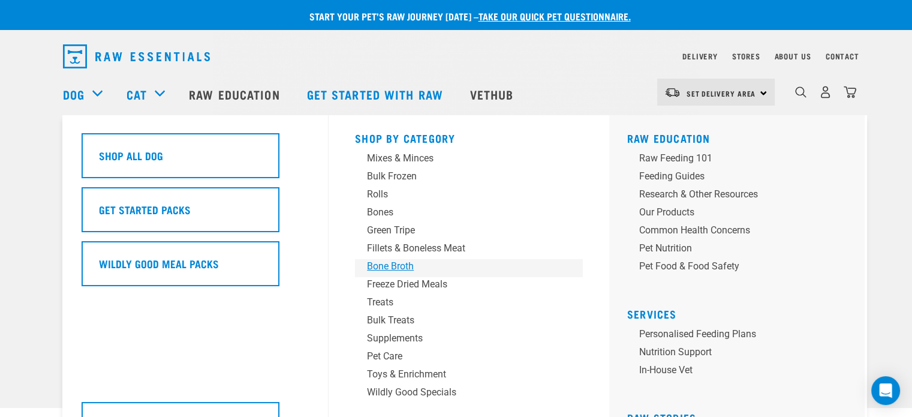
click at [399, 263] on div "Bone Broth" at bounding box center [460, 266] width 187 height 14
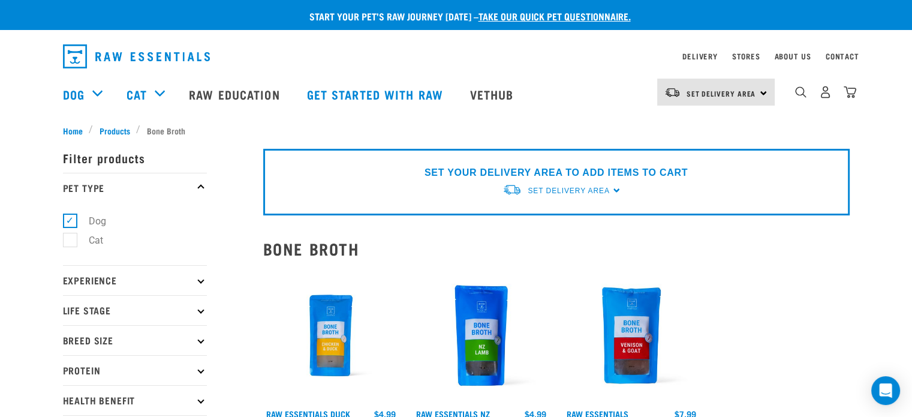
click at [81, 365] on p "Protein" at bounding box center [135, 370] width 144 height 30
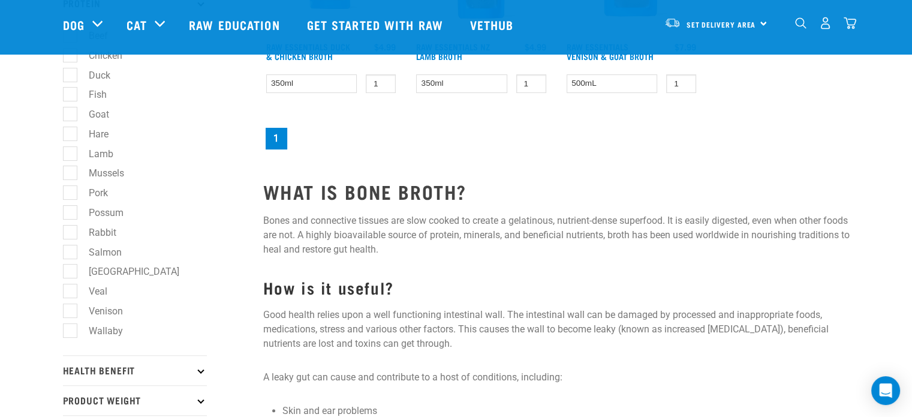
scroll to position [300, 0]
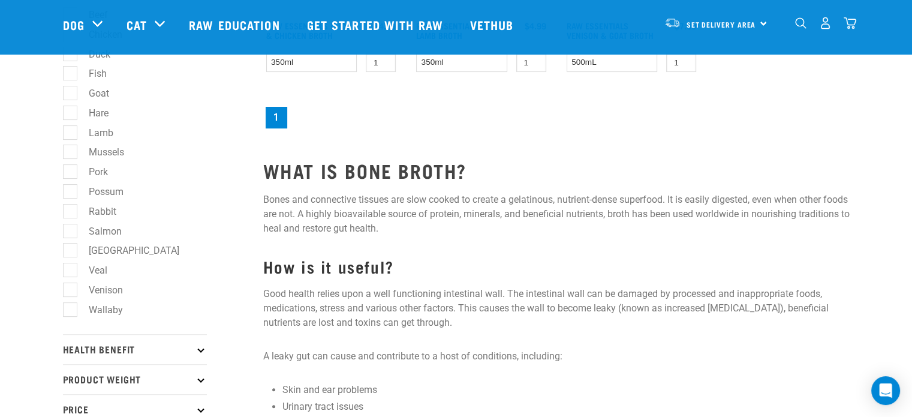
click at [70, 292] on label "Venison" at bounding box center [99, 289] width 58 height 15
click at [67, 291] on input "Venison" at bounding box center [67, 288] width 8 height 8
checkbox input "true"
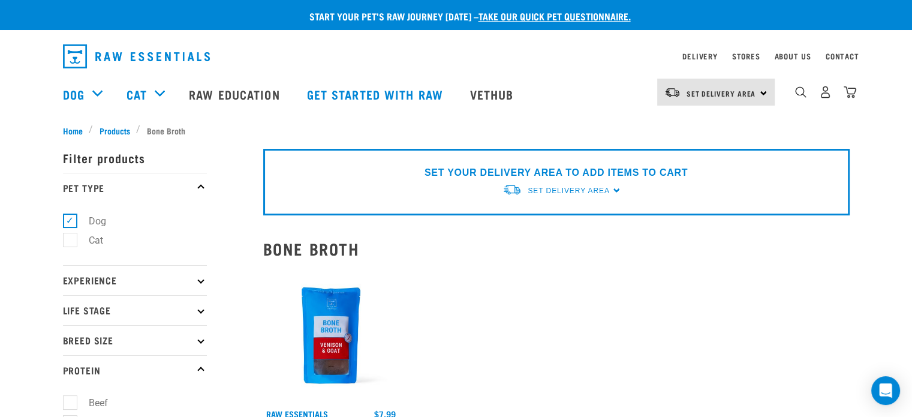
click at [200, 280] on icon at bounding box center [200, 279] width 7 height 7
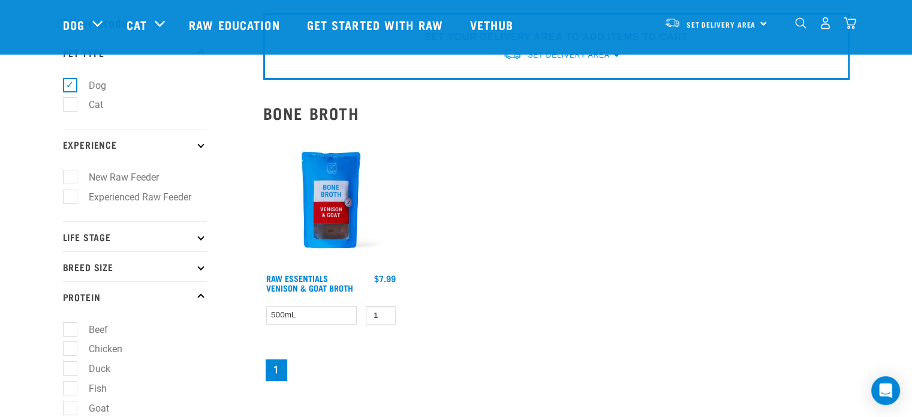
scroll to position [120, 0]
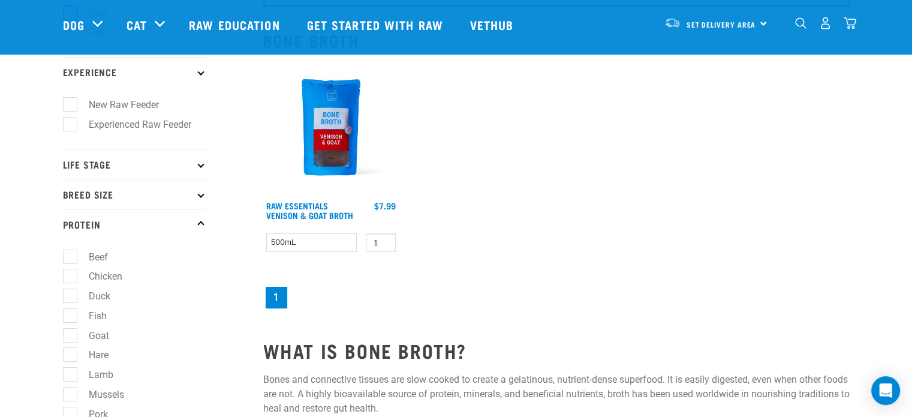
click at [197, 165] on p "Life Stage" at bounding box center [135, 164] width 144 height 30
click at [199, 317] on icon at bounding box center [200, 315] width 7 height 7
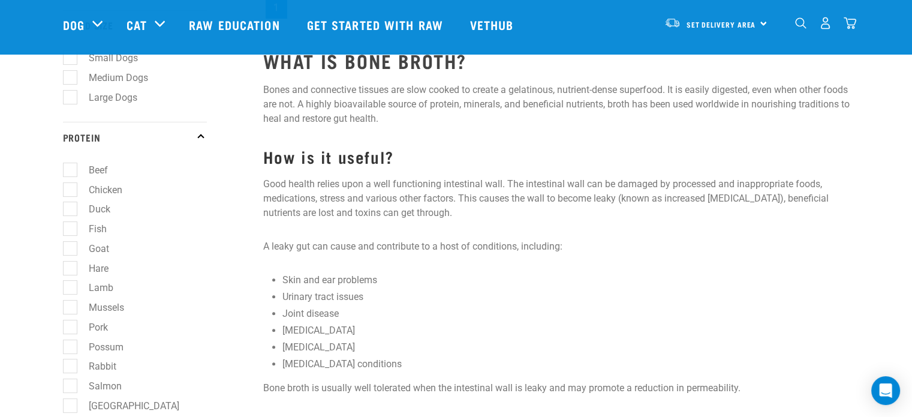
scroll to position [659, 0]
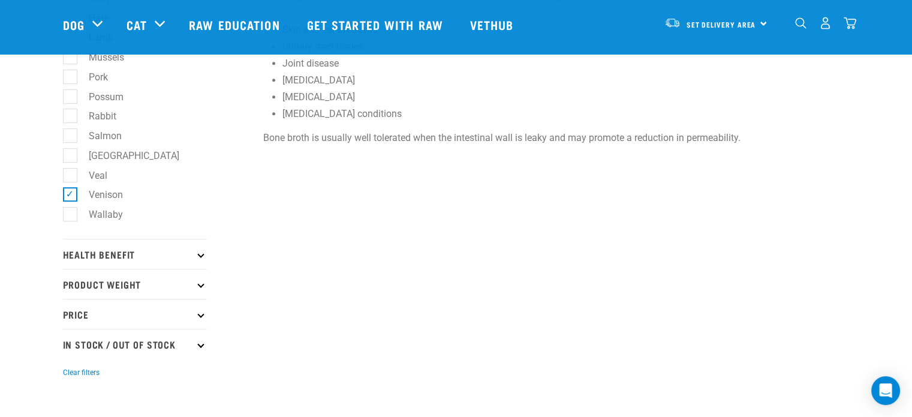
click at [194, 261] on p "Health Benefit" at bounding box center [135, 254] width 144 height 30
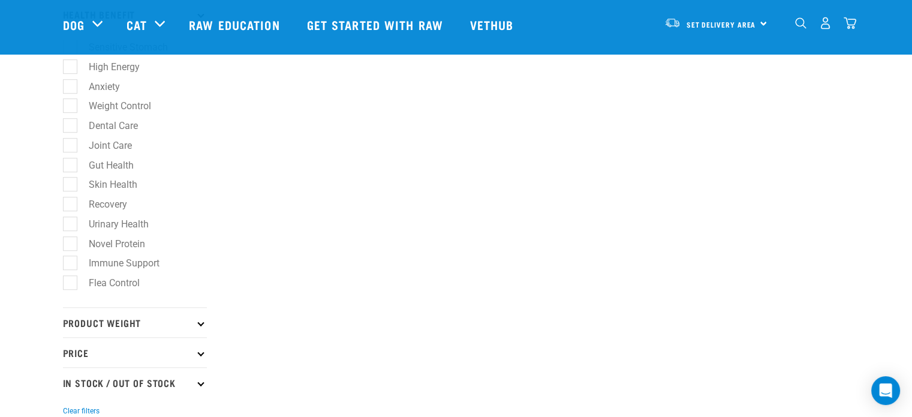
scroll to position [959, 0]
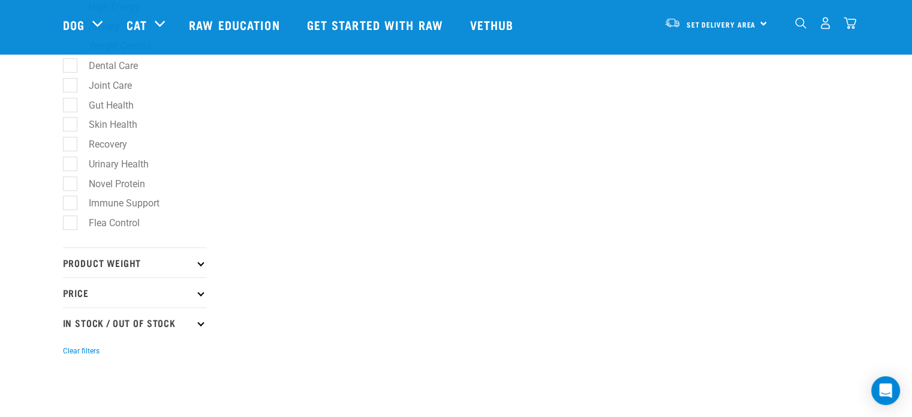
click at [200, 260] on p "Product Weight" at bounding box center [135, 262] width 144 height 30
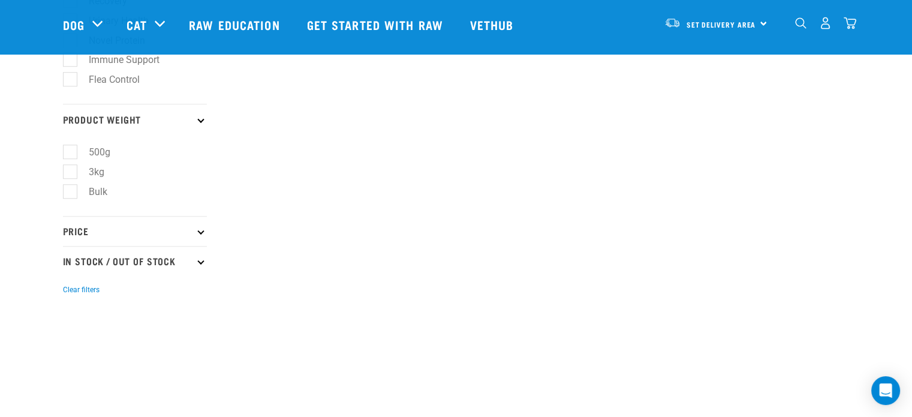
scroll to position [1139, 0]
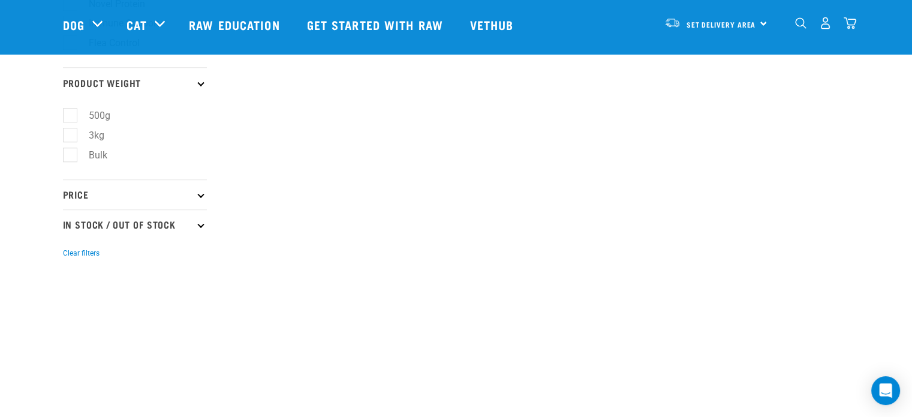
click at [197, 195] on p "Price" at bounding box center [135, 194] width 144 height 30
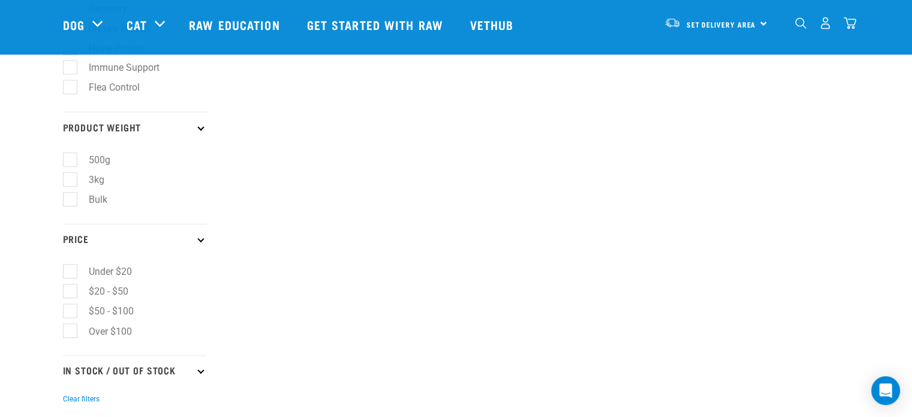
scroll to position [779, 0]
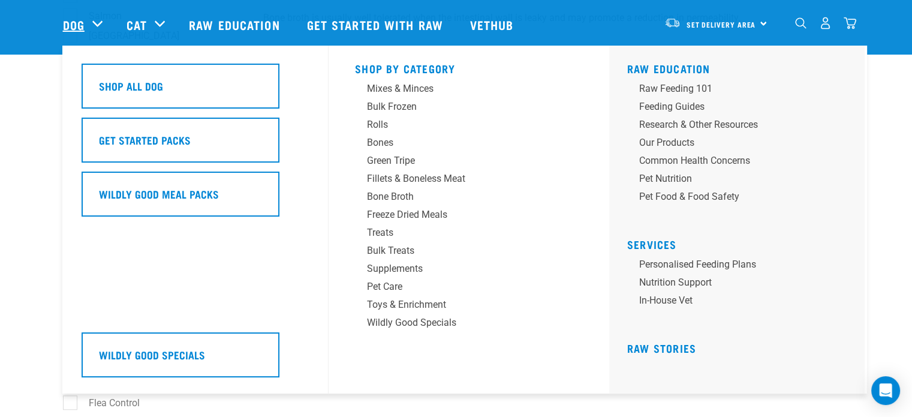
click at [79, 23] on link "Dog" at bounding box center [74, 25] width 22 height 18
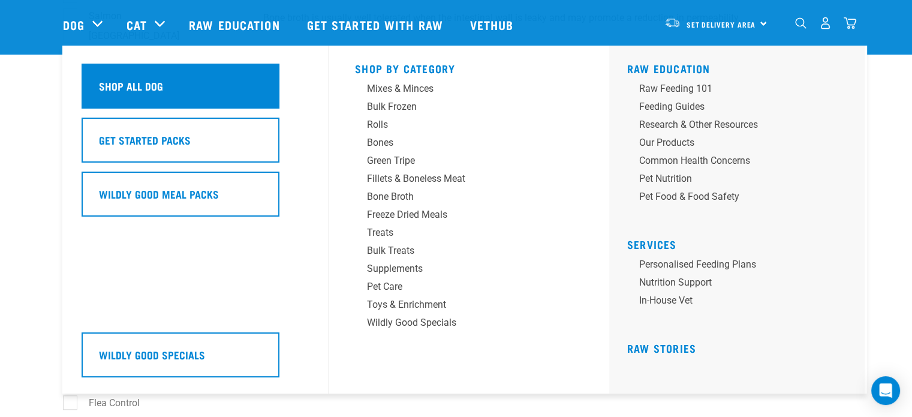
click at [126, 82] on h5 "Shop All Dog" at bounding box center [131, 86] width 64 height 16
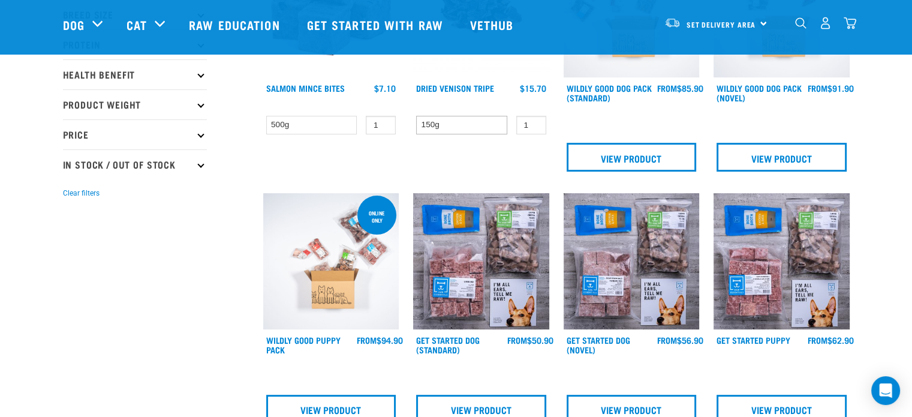
scroll to position [240, 0]
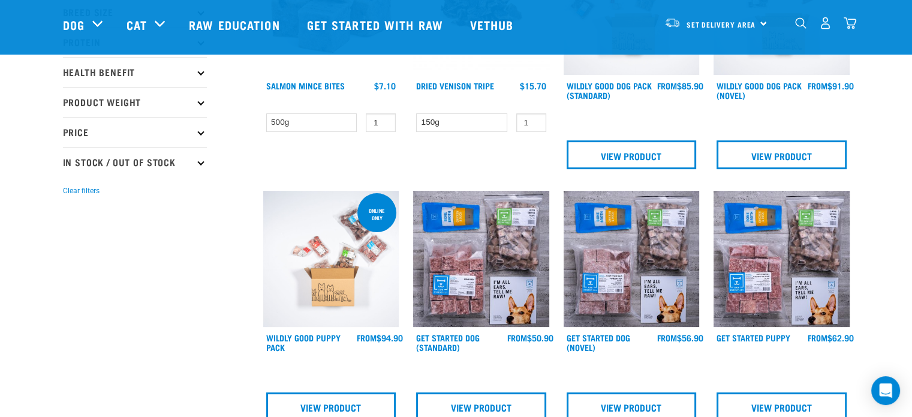
click at [638, 261] on img at bounding box center [632, 259] width 136 height 136
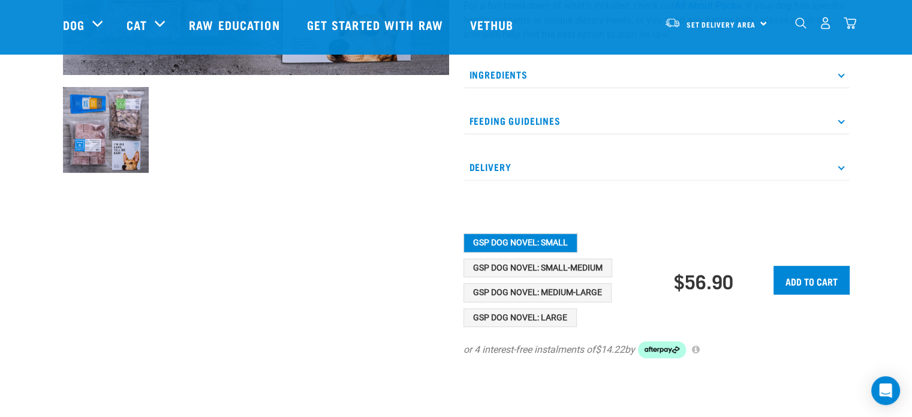
scroll to position [420, 0]
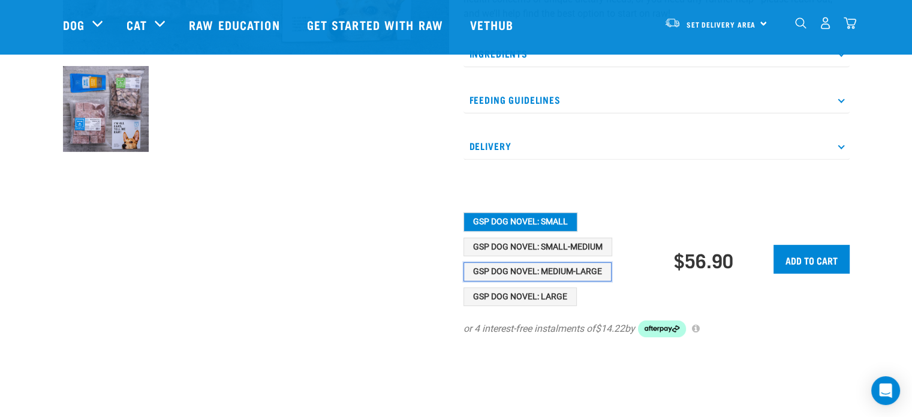
click at [579, 269] on button "GSP Dog Novel: Medium-Large" at bounding box center [537, 271] width 148 height 19
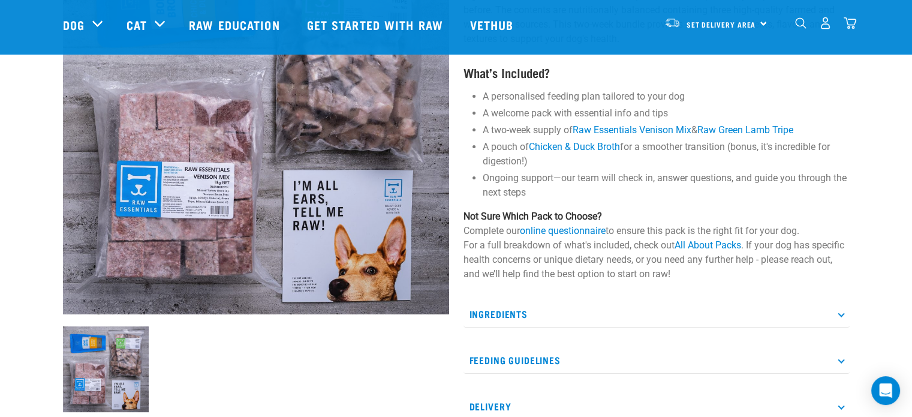
scroll to position [180, 0]
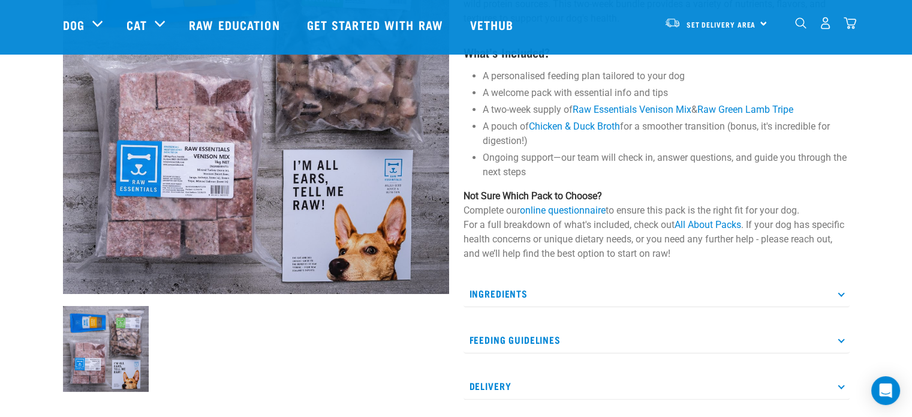
click at [507, 297] on p "Ingredients" at bounding box center [656, 293] width 386 height 27
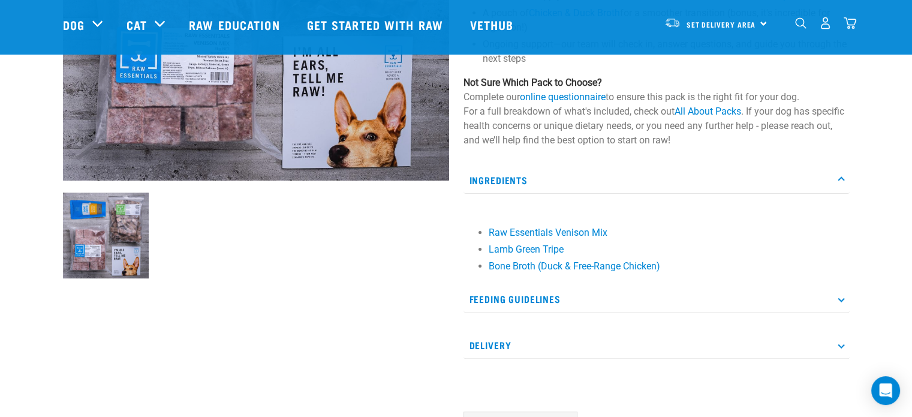
scroll to position [300, 0]
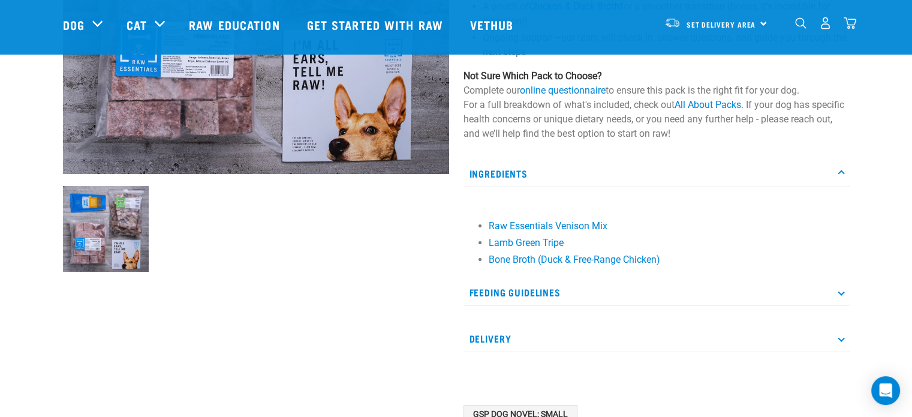
click at [511, 286] on p "Feeding Guidelines" at bounding box center [656, 292] width 386 height 27
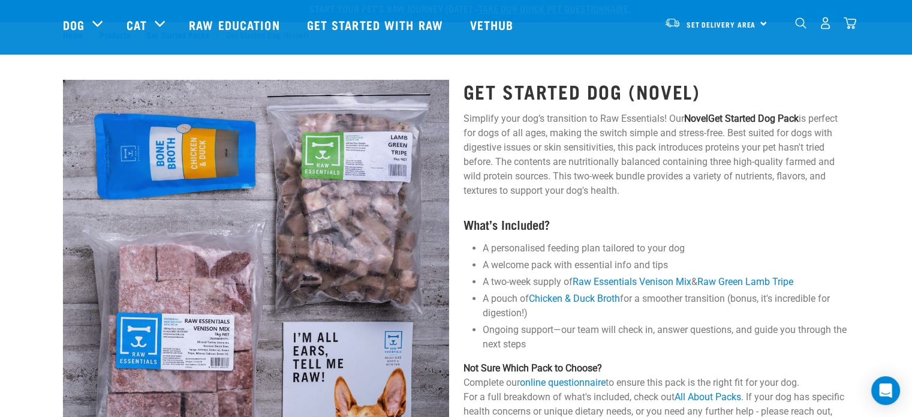
scroll to position [0, 0]
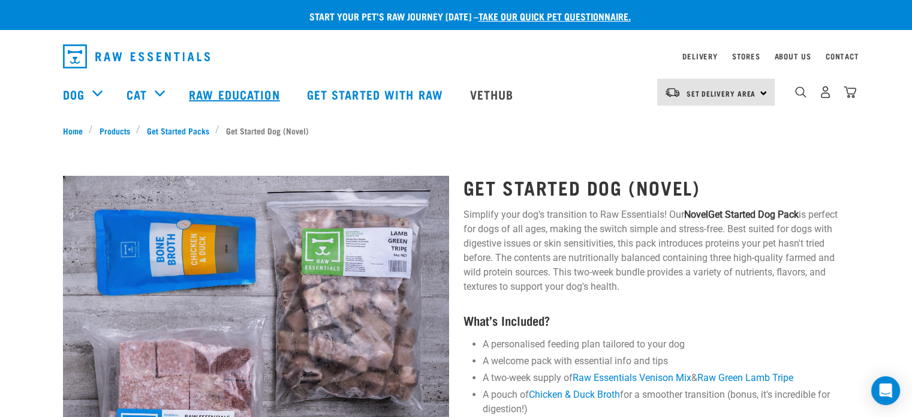
click at [260, 83] on link "Raw Education" at bounding box center [236, 94] width 118 height 48
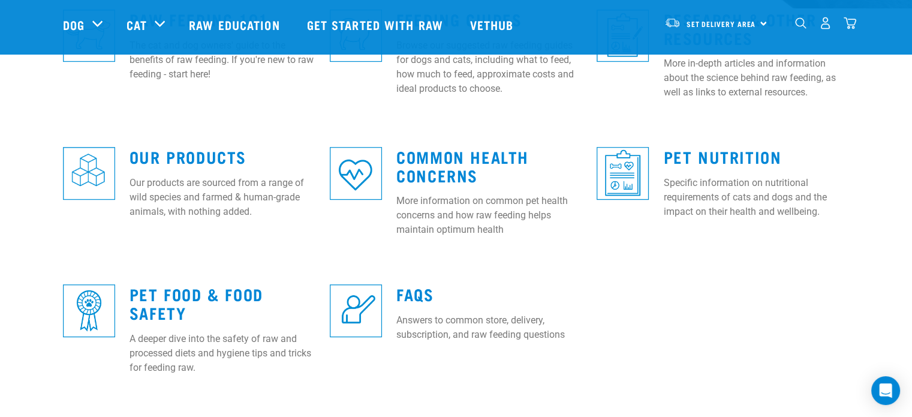
scroll to position [420, 0]
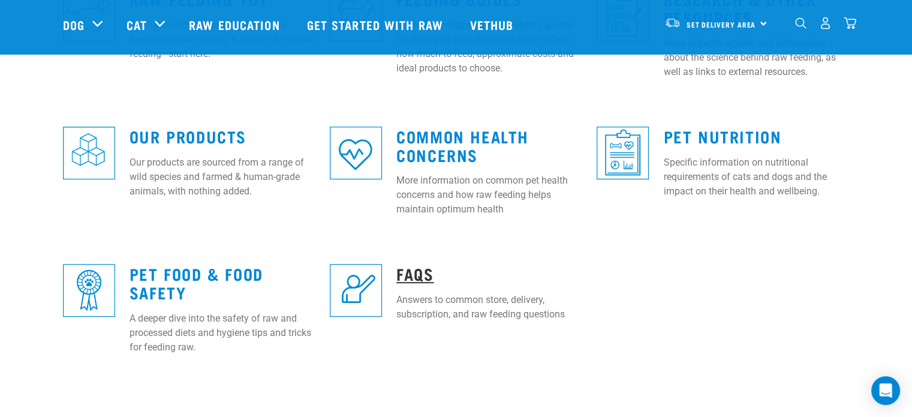
click at [408, 274] on link "FAQs" at bounding box center [414, 273] width 37 height 9
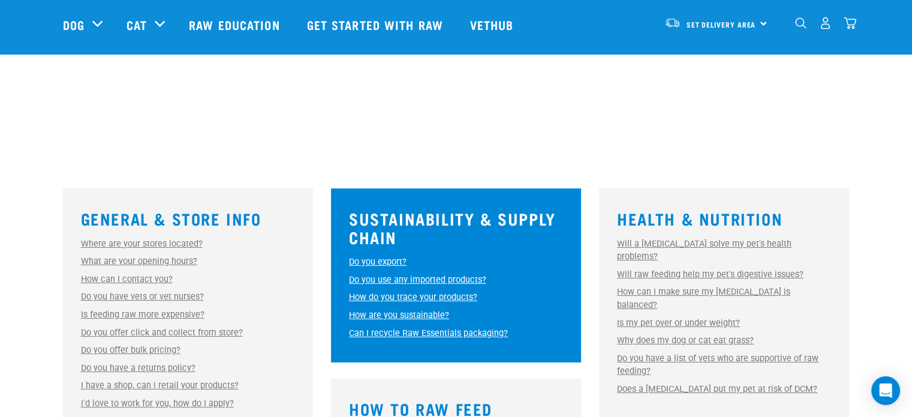
scroll to position [240, 0]
